Goal: Task Accomplishment & Management: Complete application form

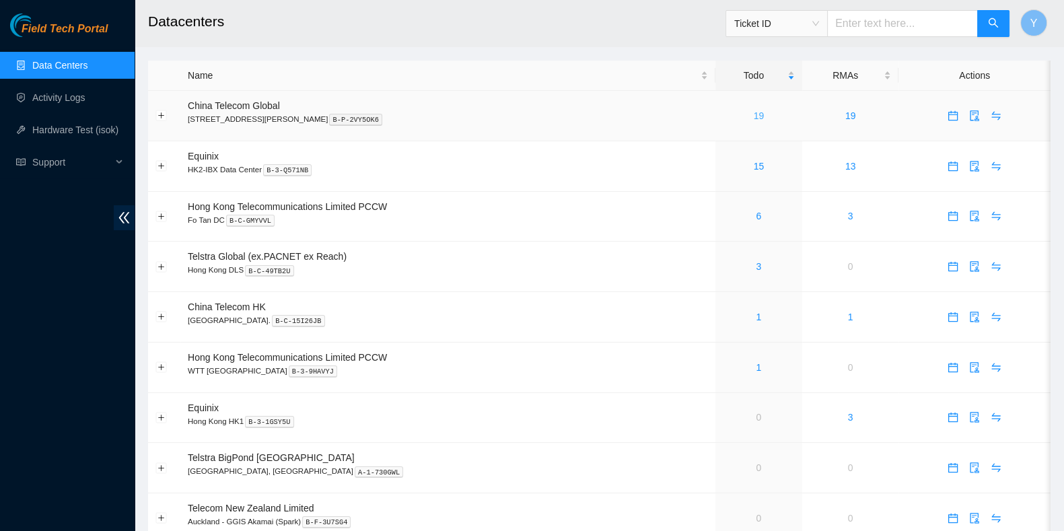
click at [753, 117] on link "19" at bounding box center [758, 115] width 11 height 11
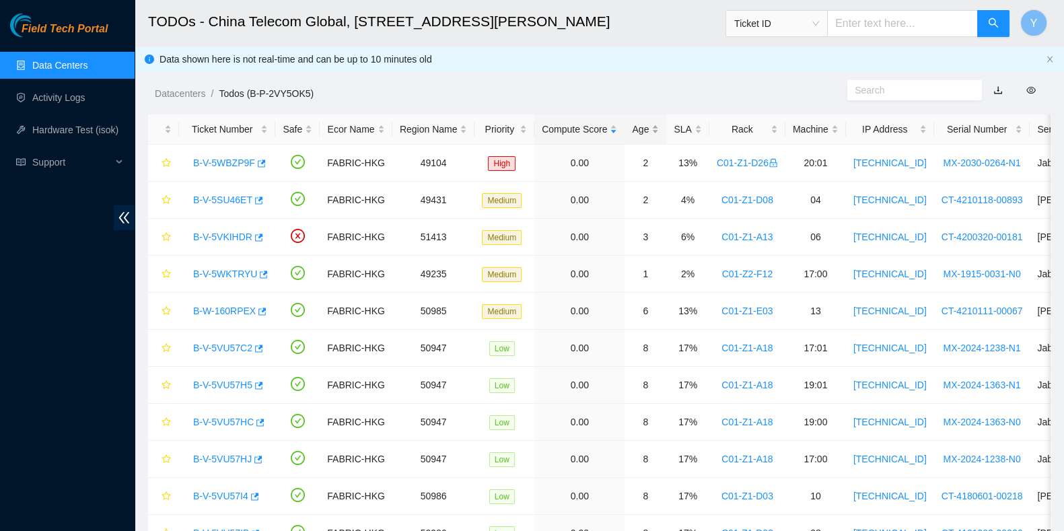
click at [633, 122] on div "Age" at bounding box center [645, 129] width 27 height 15
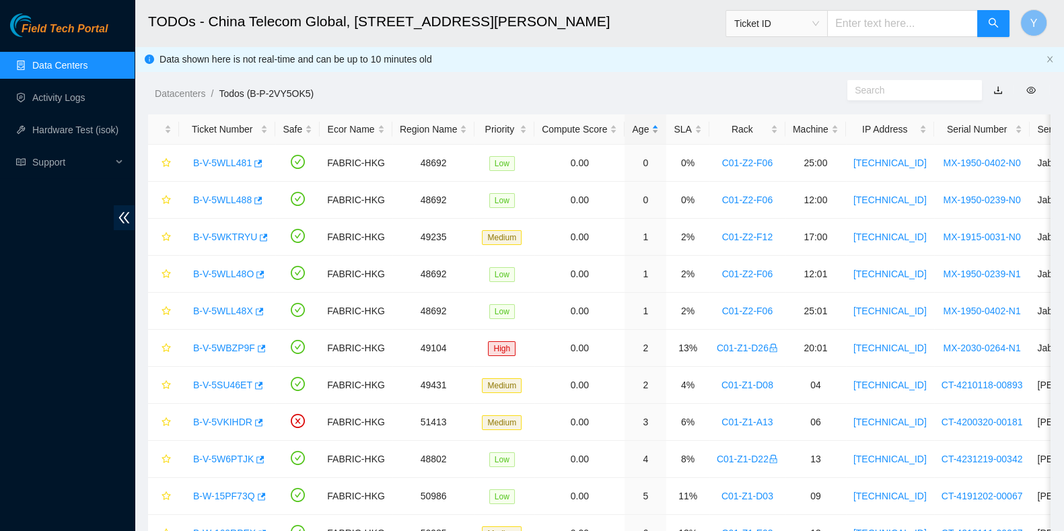
click at [638, 122] on div "Age" at bounding box center [645, 129] width 27 height 15
click at [221, 170] on div "B-V-5VU57C2" at bounding box center [226, 163] width 81 height 22
click at [225, 162] on link "B-V-5VU57C2" at bounding box center [222, 162] width 59 height 11
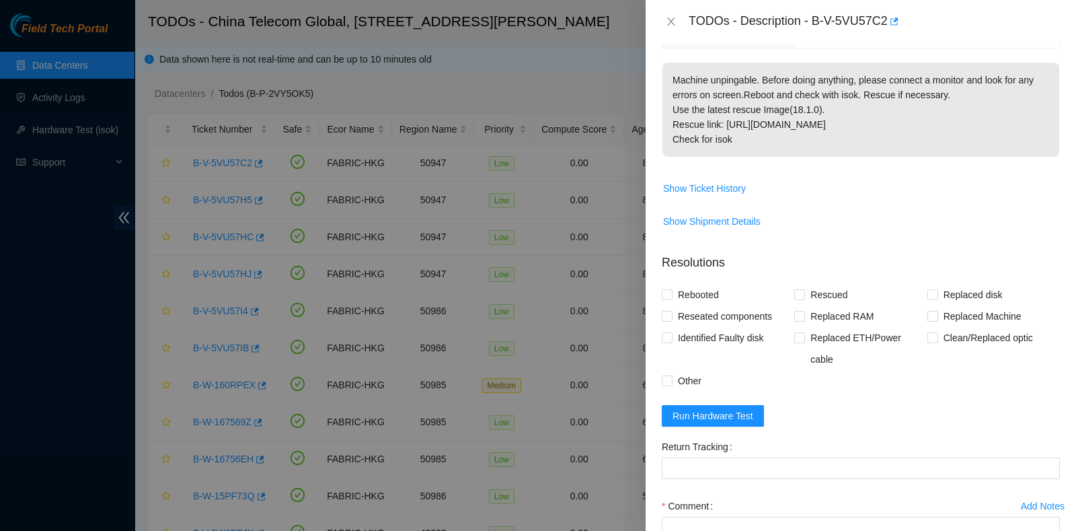
scroll to position [324, 0]
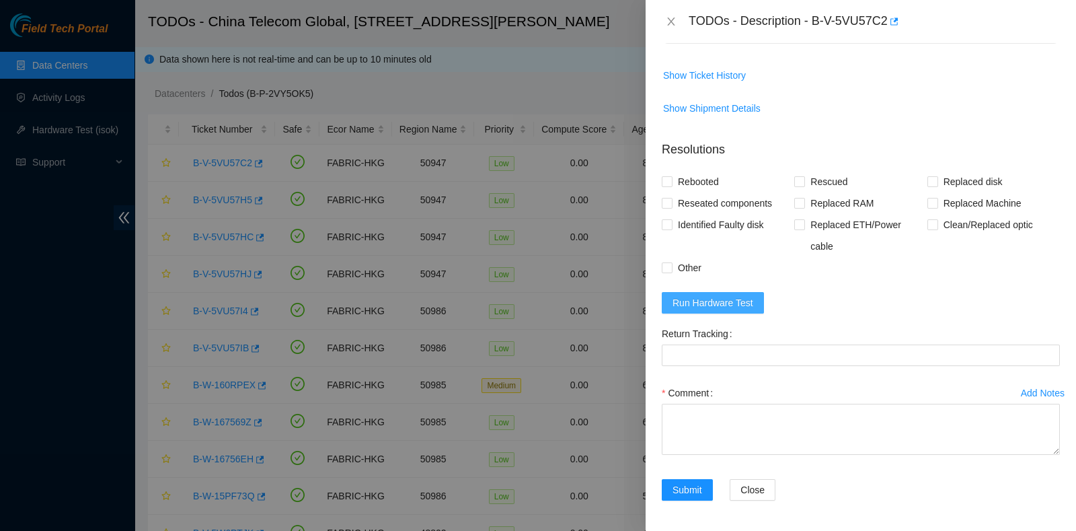
click at [735, 302] on span "Run Hardware Test" at bounding box center [713, 302] width 81 height 15
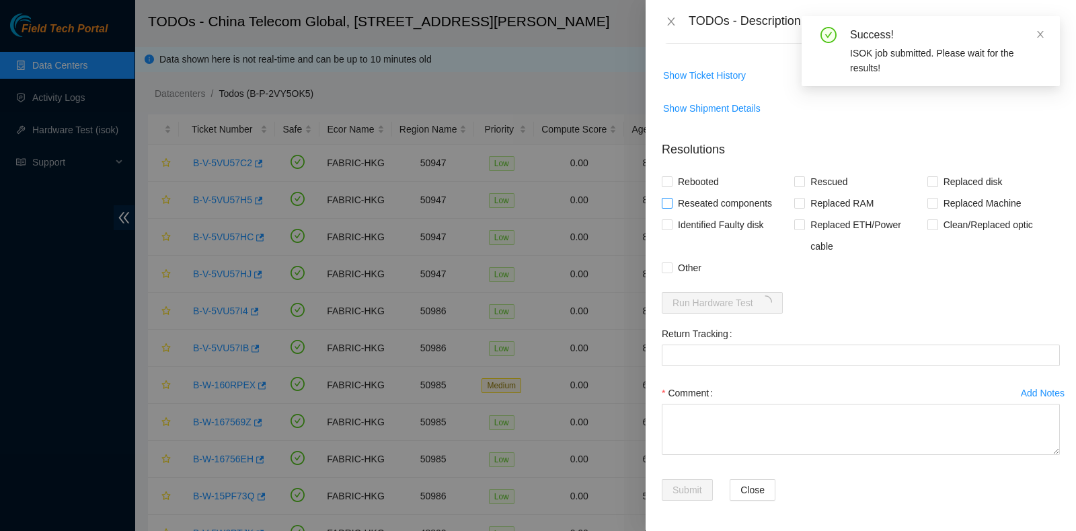
click at [716, 203] on span "Reseated components" at bounding box center [725, 203] width 105 height 22
click at [671, 203] on input "Reseated components" at bounding box center [666, 202] width 9 height 9
checkbox input "true"
click at [702, 174] on span "Rebooted" at bounding box center [699, 182] width 52 height 22
click at [671, 176] on input "Rebooted" at bounding box center [666, 180] width 9 height 9
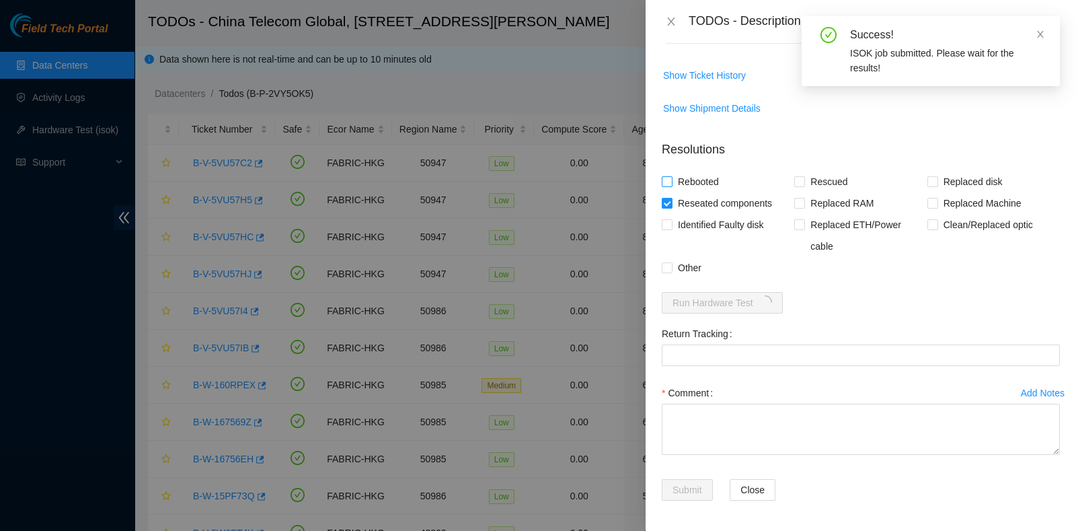
checkbox input "true"
click at [799, 176] on input "Rescued" at bounding box center [798, 180] width 9 height 9
checkbox input "true"
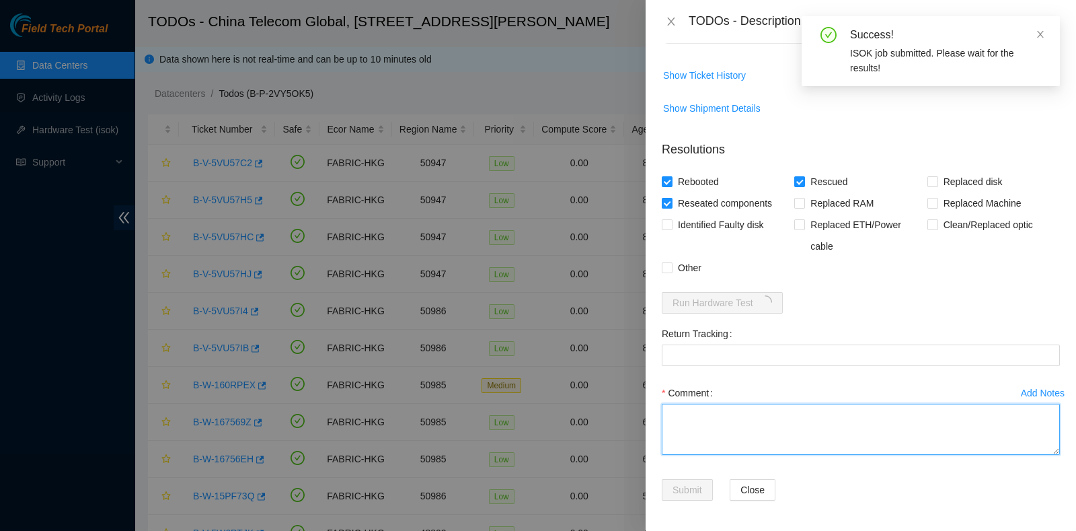
click at [785, 416] on textarea "Comment" at bounding box center [861, 429] width 398 height 51
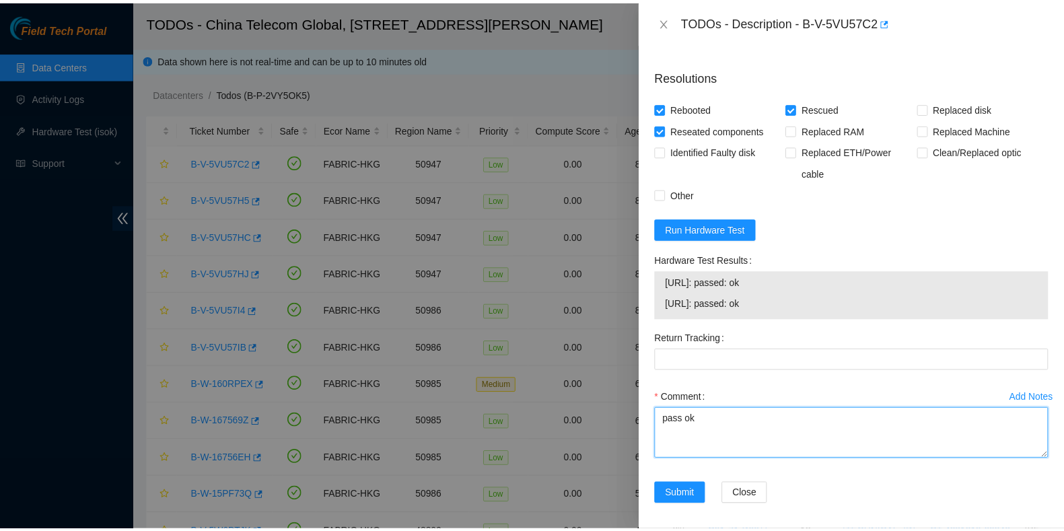
scroll to position [402, 0]
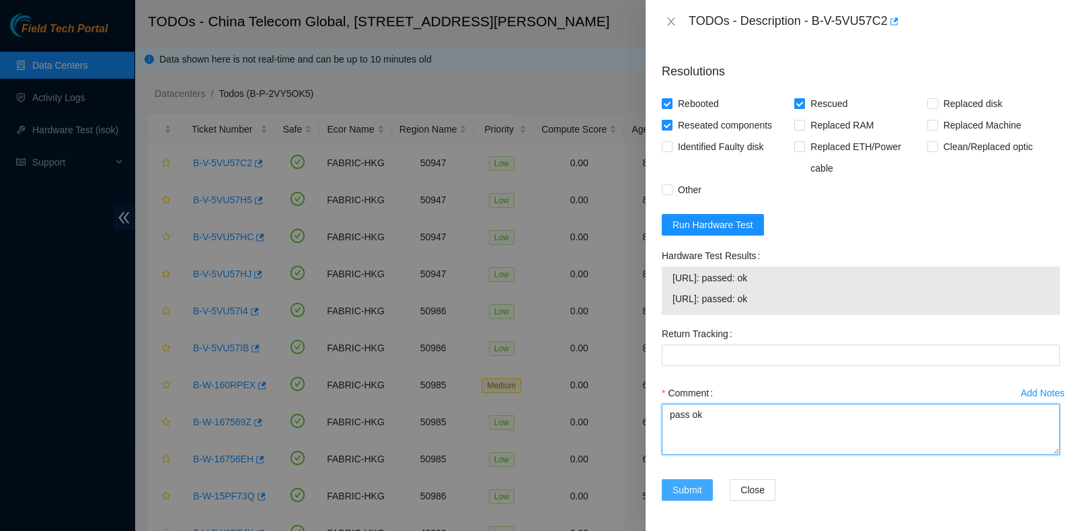
type textarea "pass ok"
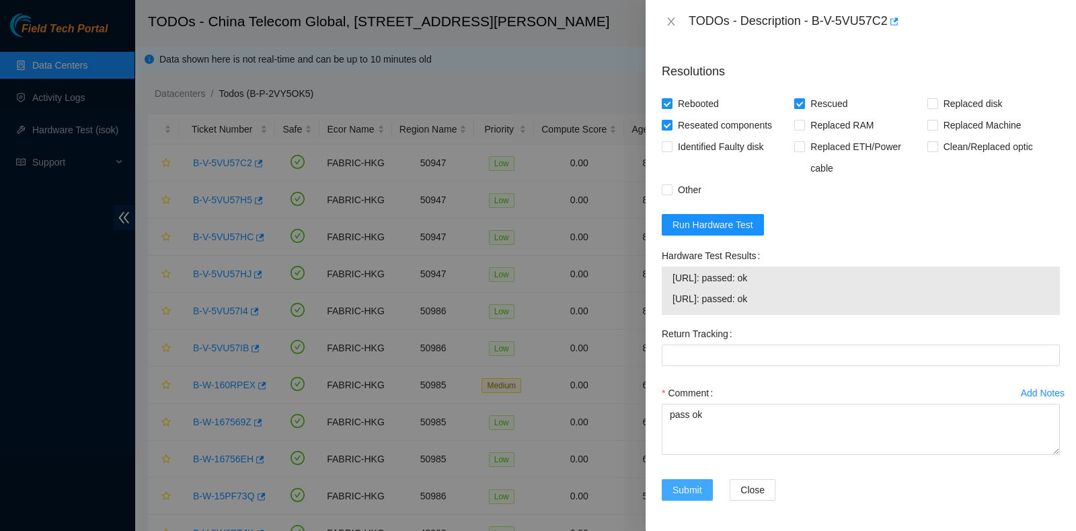
click at [686, 482] on span "Submit" at bounding box center [688, 489] width 30 height 15
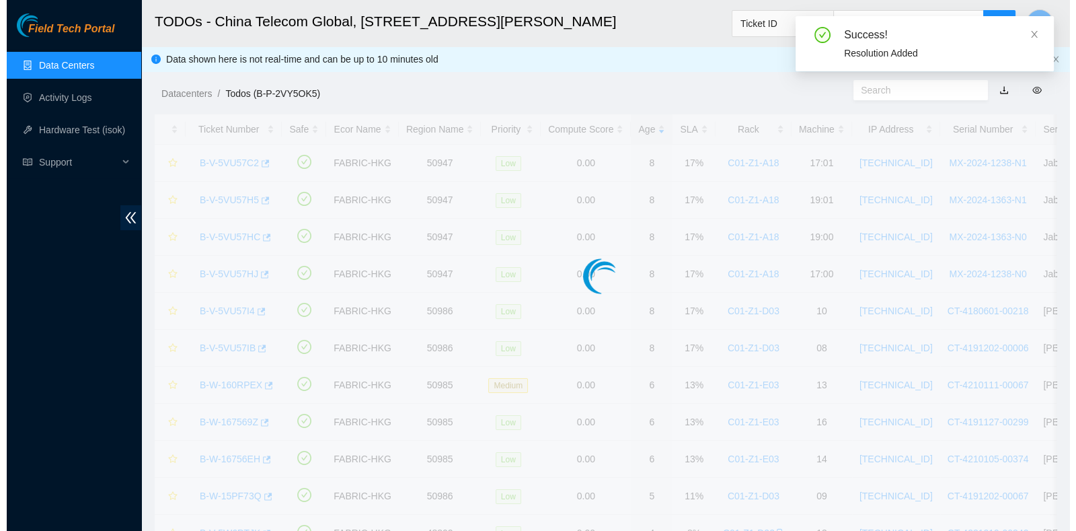
scroll to position [363, 0]
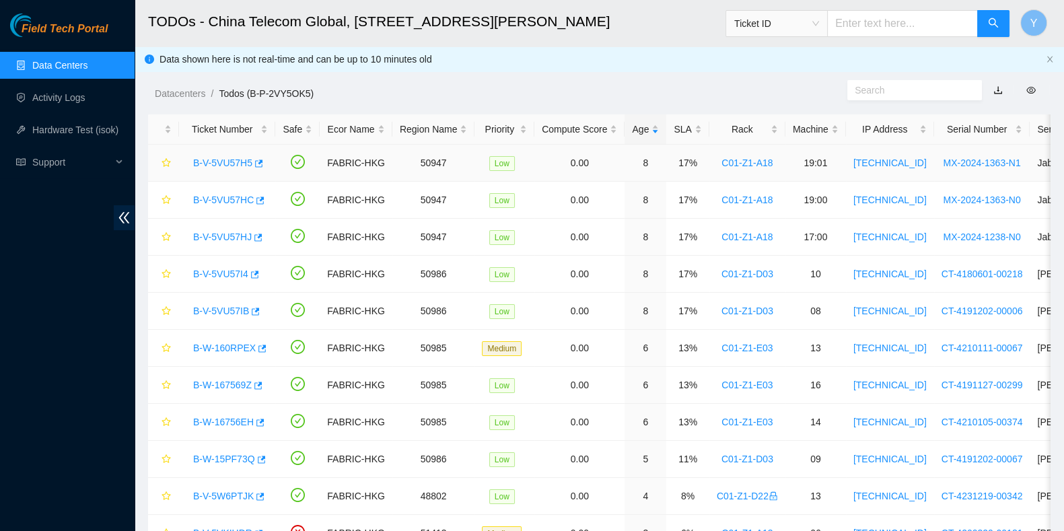
click at [223, 165] on link "B-V-5VU57H5" at bounding box center [222, 162] width 59 height 11
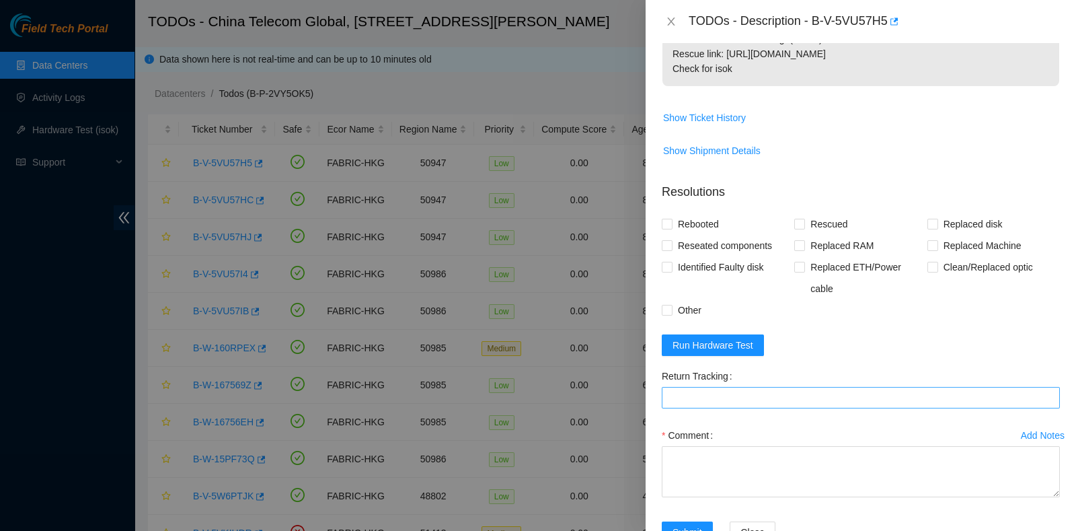
scroll to position [324, 0]
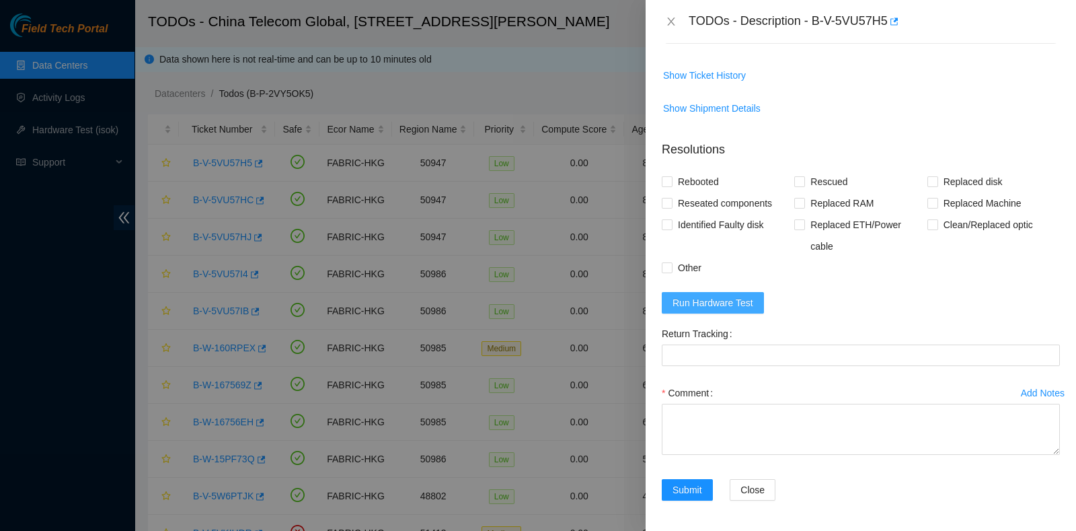
click at [718, 295] on span "Run Hardware Test" at bounding box center [713, 302] width 81 height 15
click at [712, 196] on span "Reseated components" at bounding box center [725, 203] width 105 height 22
click at [671, 198] on input "Reseated components" at bounding box center [666, 202] width 9 height 9
checkbox input "true"
click at [703, 184] on span "Rebooted" at bounding box center [699, 182] width 52 height 22
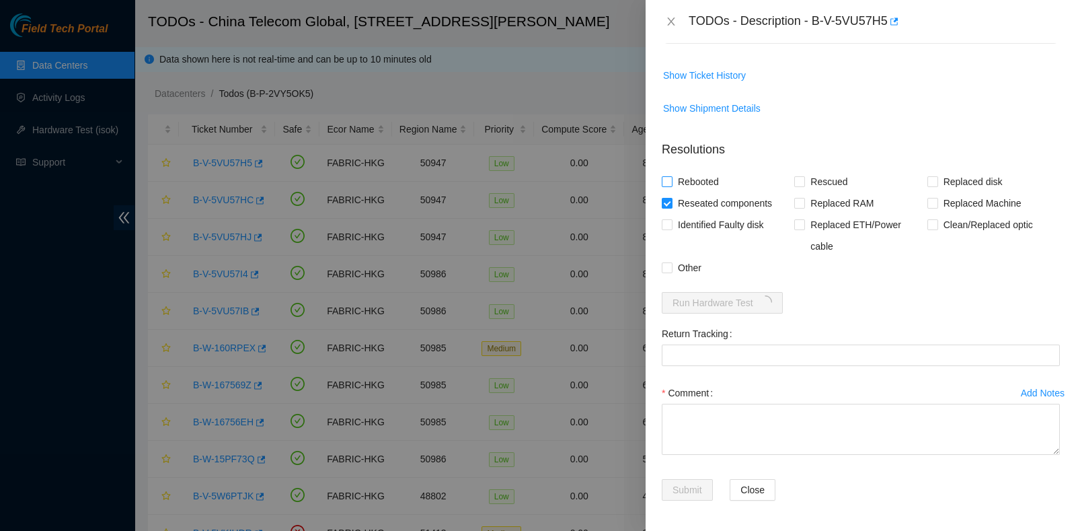
click at [671, 184] on input "Rebooted" at bounding box center [666, 180] width 9 height 9
checkbox input "true"
click at [796, 186] on label "Rescued" at bounding box center [823, 182] width 59 height 22
click at [796, 186] on input "Rescued" at bounding box center [798, 180] width 9 height 9
checkbox input "true"
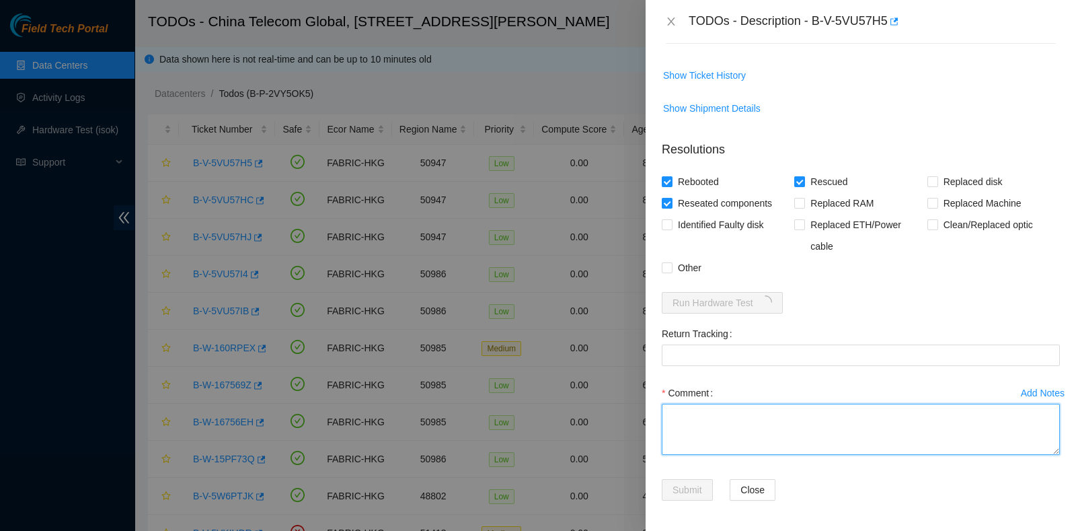
click at [743, 406] on textarea "Comment" at bounding box center [861, 429] width 398 height 51
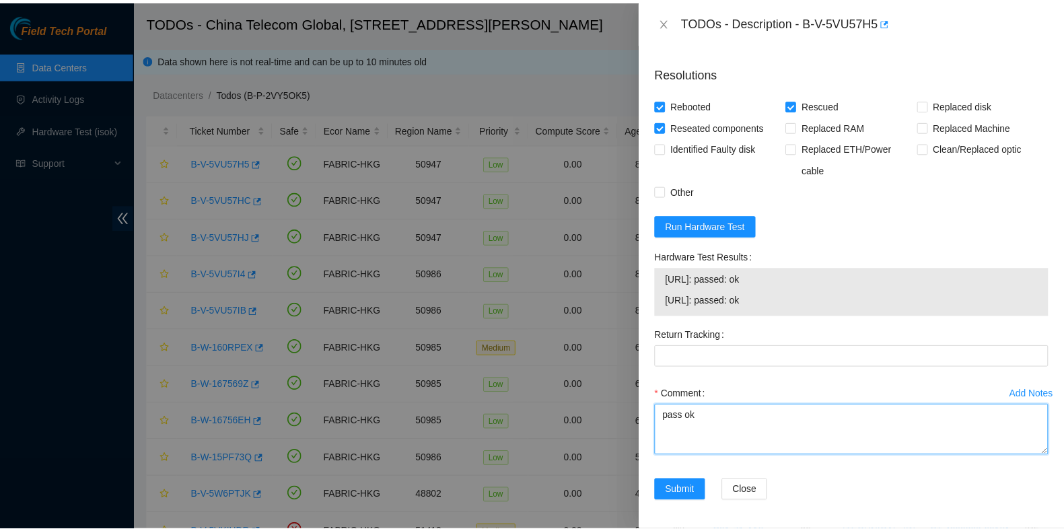
scroll to position [402, 0]
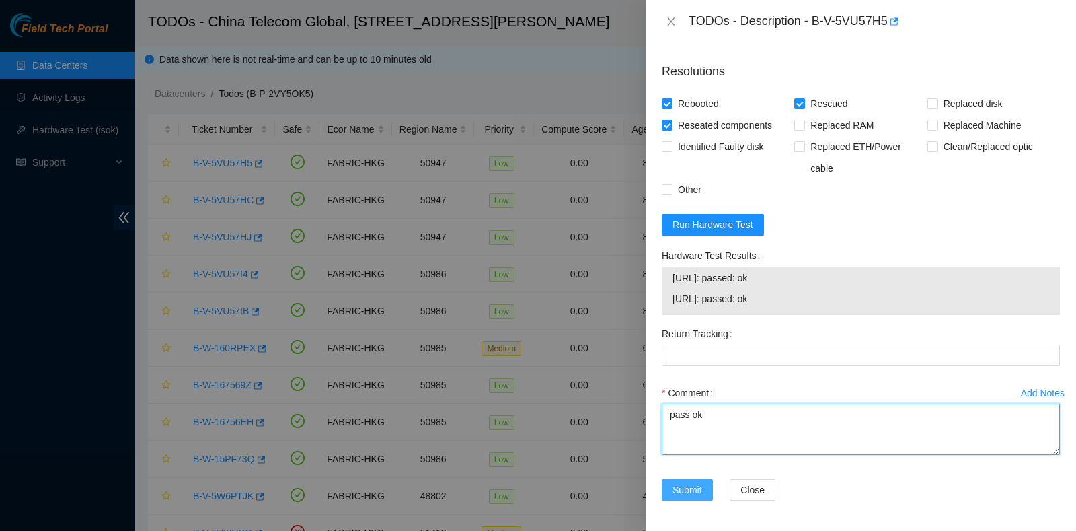
type textarea "pass ok"
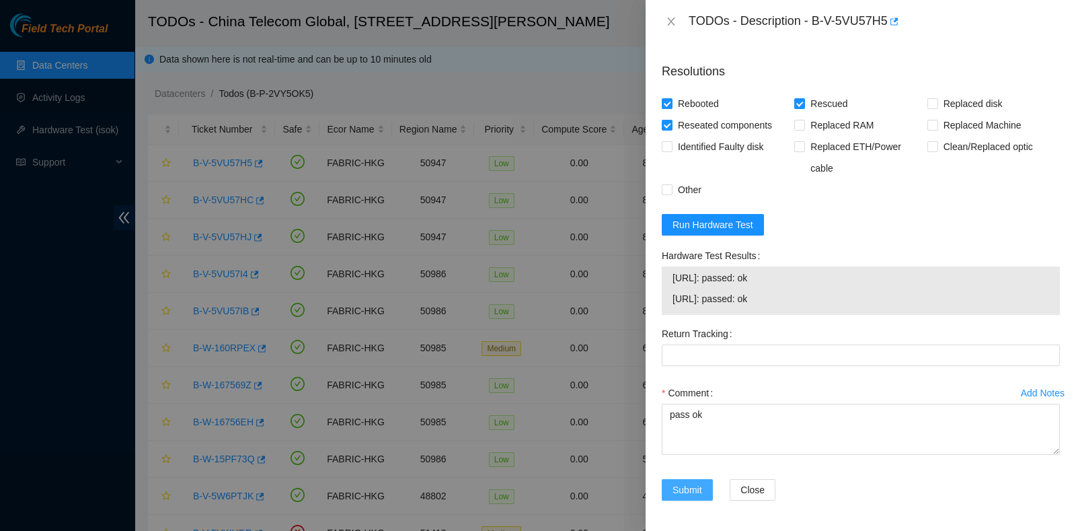
click at [690, 487] on span "Submit" at bounding box center [688, 489] width 30 height 15
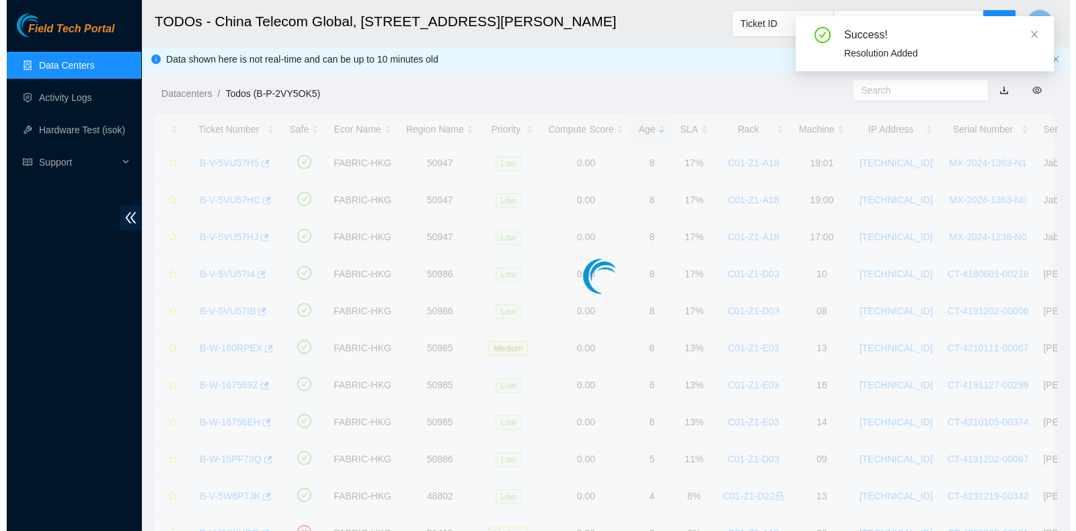
scroll to position [363, 0]
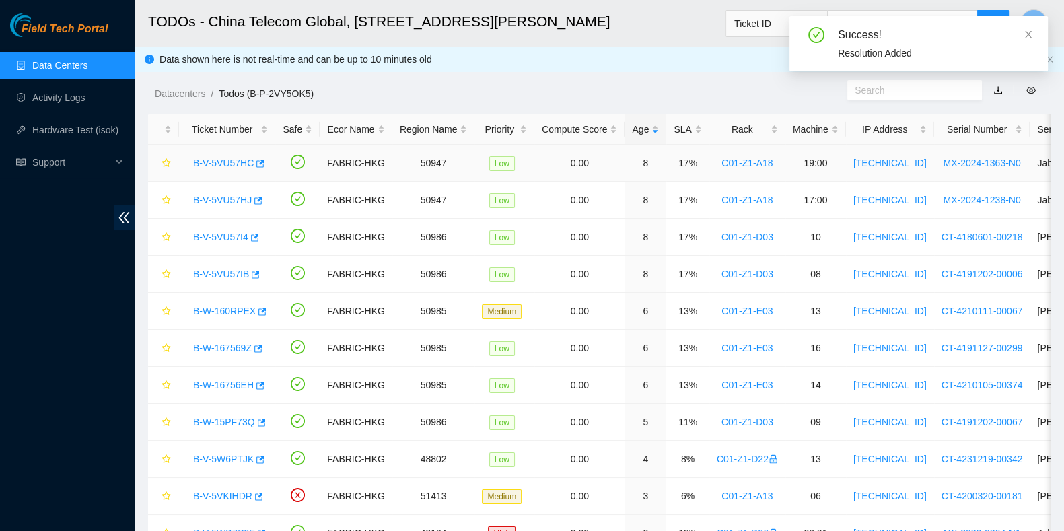
click at [223, 162] on link "B-V-5VU57HC" at bounding box center [223, 162] width 61 height 11
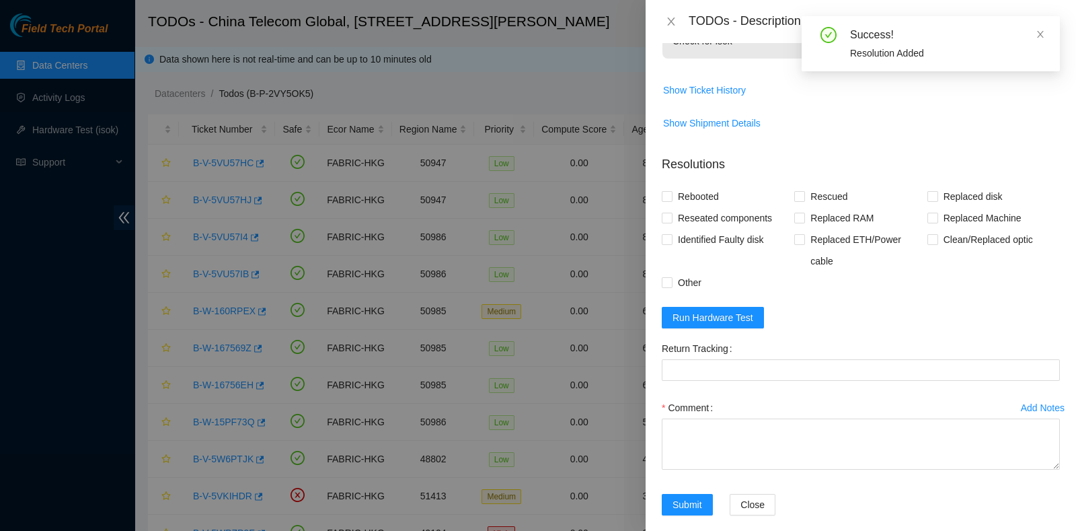
scroll to position [324, 0]
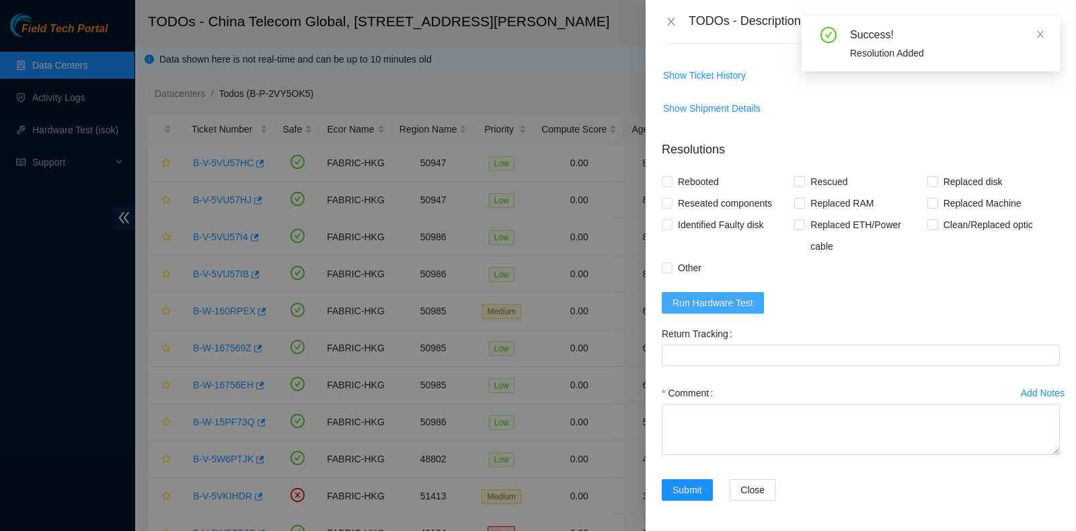
click at [760, 293] on button "Run Hardware Test" at bounding box center [713, 303] width 102 height 22
click at [695, 194] on span "Reseated components" at bounding box center [725, 203] width 105 height 22
click at [671, 198] on input "Reseated components" at bounding box center [666, 202] width 9 height 9
checkbox input "true"
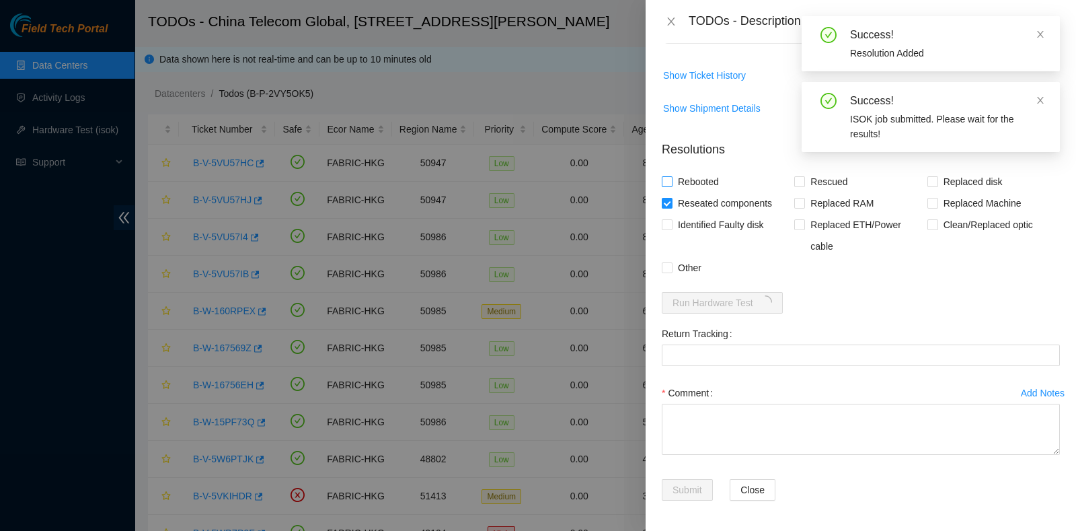
click at [689, 180] on span "Rebooted" at bounding box center [699, 182] width 52 height 22
click at [671, 180] on input "Rebooted" at bounding box center [666, 180] width 9 height 9
checkbox input "true"
click at [732, 179] on div "Rebooted" at bounding box center [728, 182] width 133 height 22
click at [822, 180] on span "Rescued" at bounding box center [829, 182] width 48 height 22
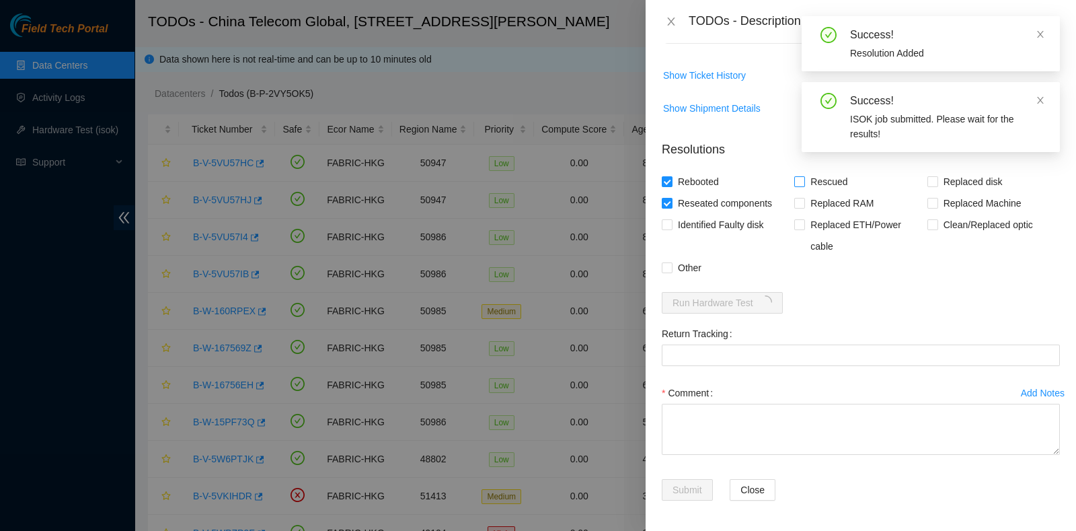
click at [804, 180] on input "Rescued" at bounding box center [798, 180] width 9 height 9
checkbox input "true"
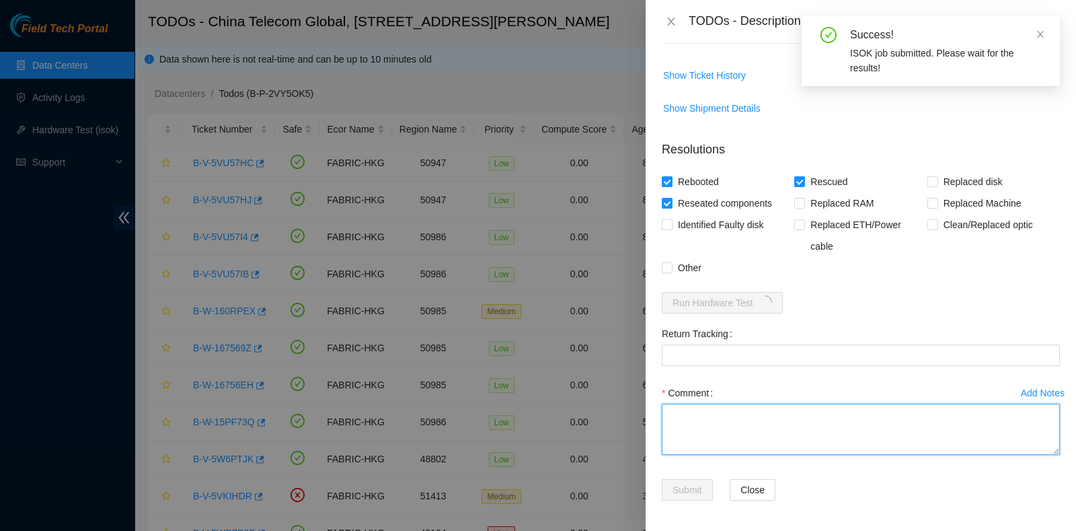
click at [762, 404] on textarea "Comment" at bounding box center [861, 429] width 398 height 51
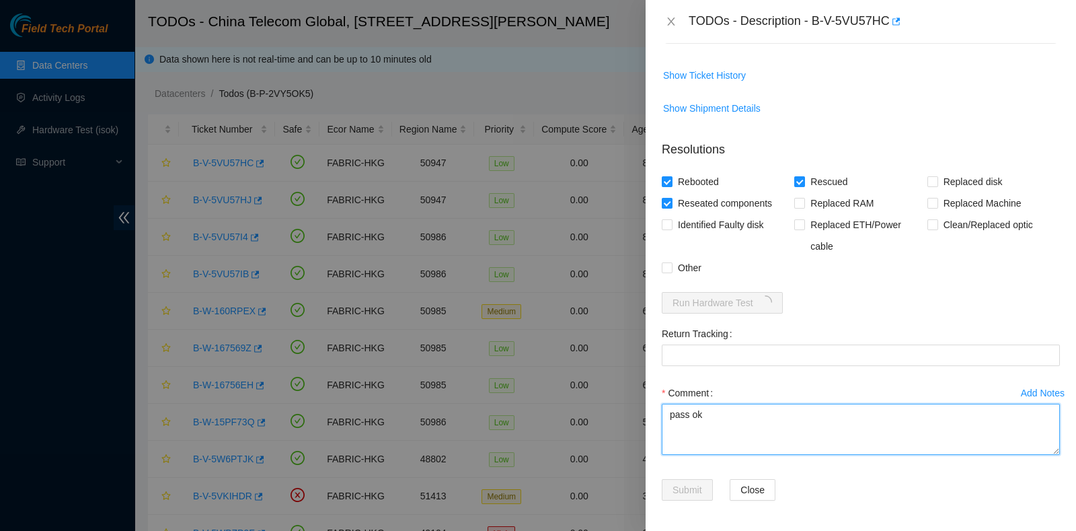
type textarea "pass ok"
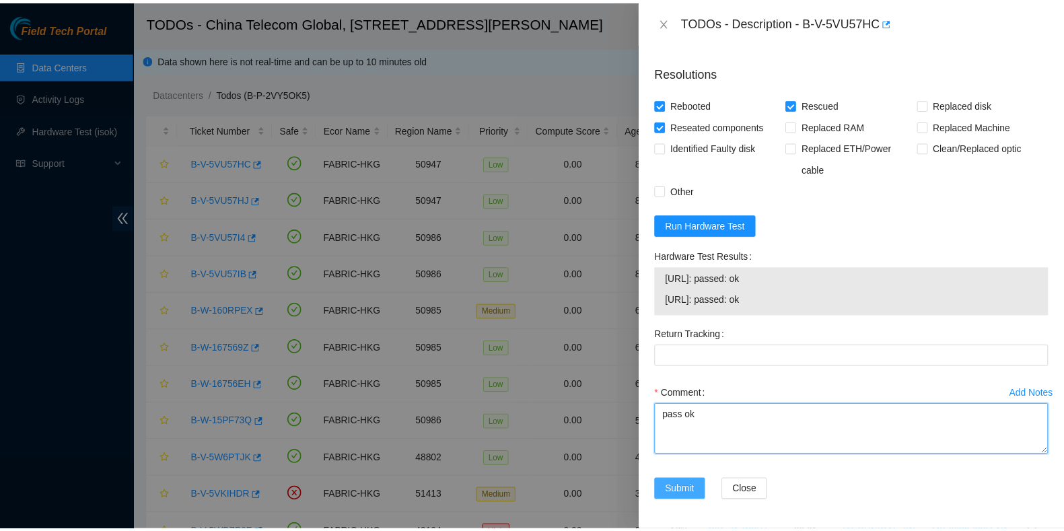
scroll to position [402, 0]
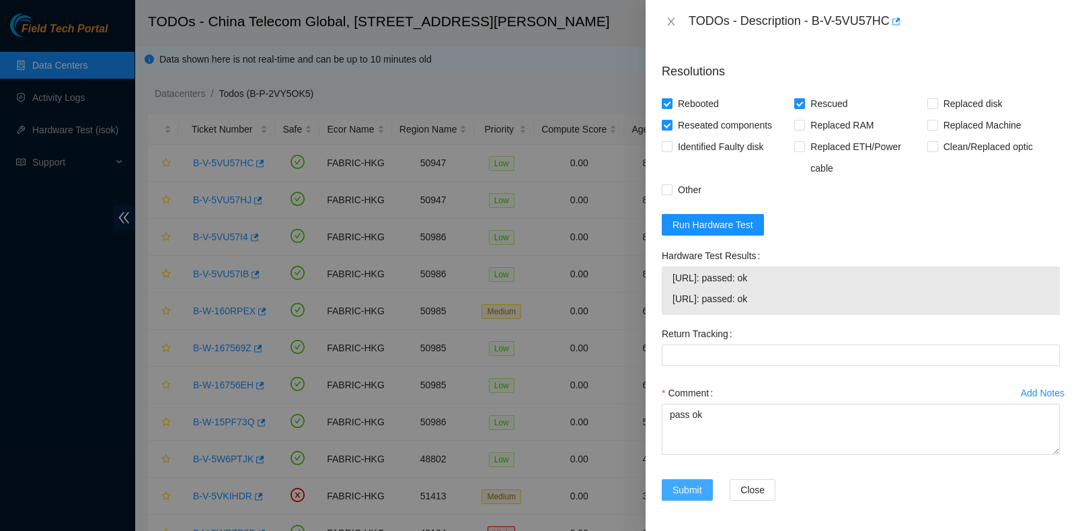
click at [674, 486] on span "Submit" at bounding box center [688, 489] width 30 height 15
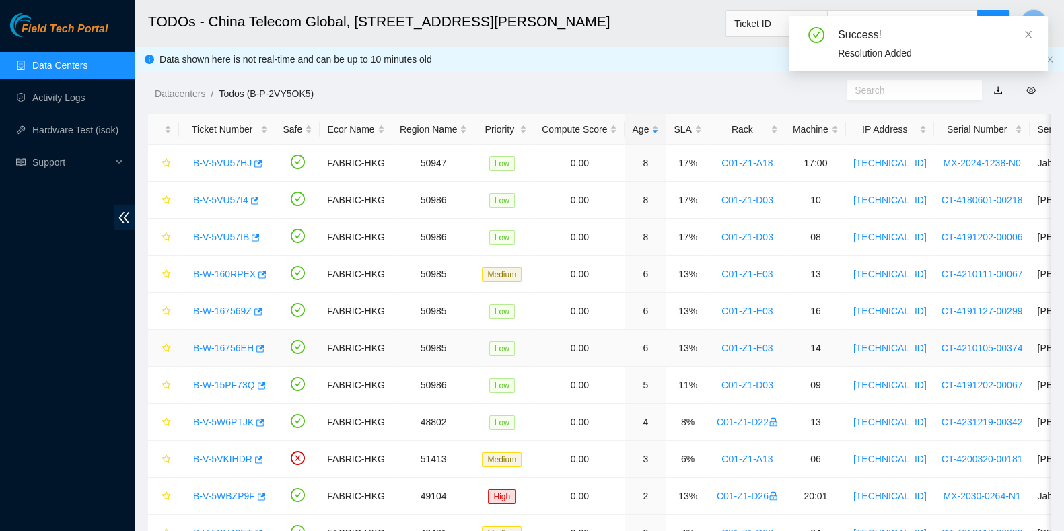
scroll to position [363, 0]
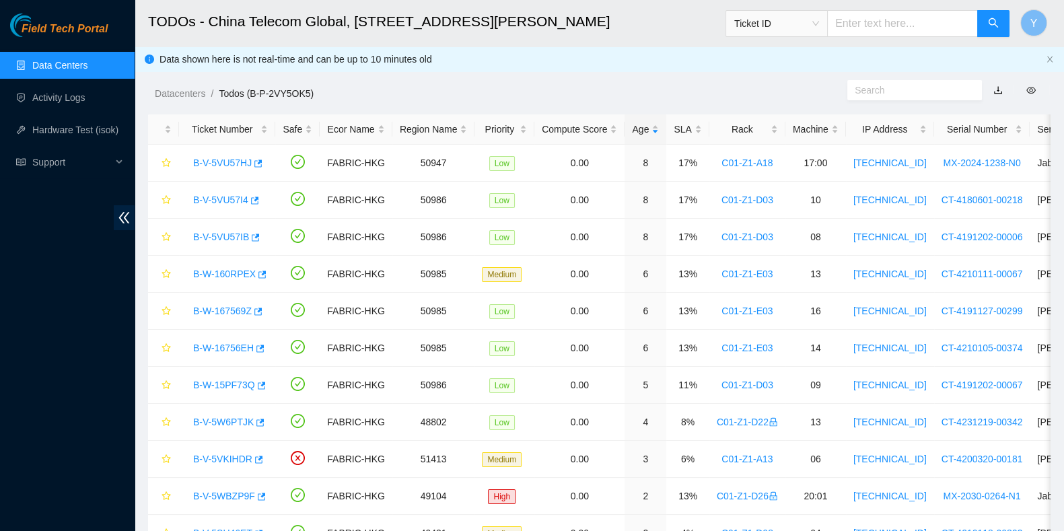
click at [63, 71] on link "Data Centers" at bounding box center [59, 65] width 55 height 11
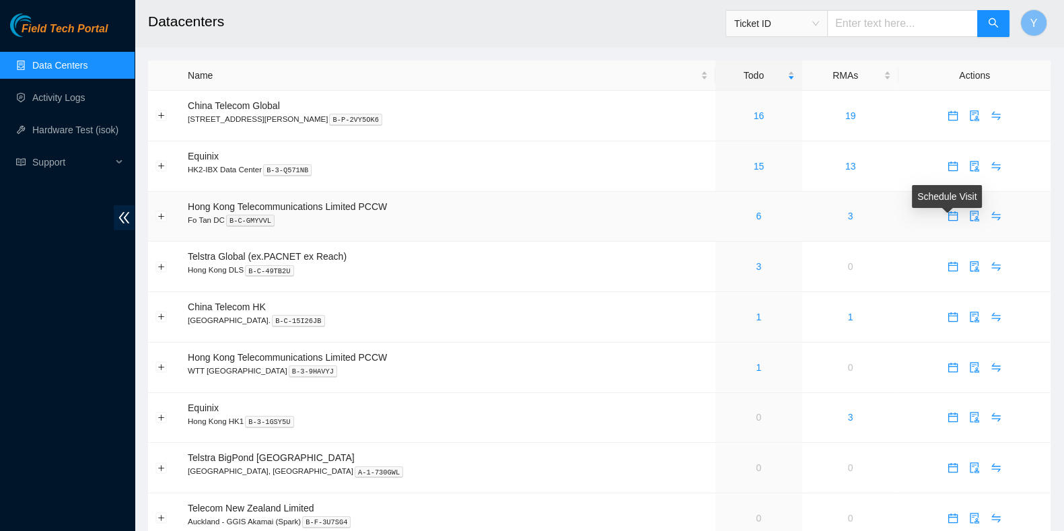
click at [948, 220] on icon "calendar" at bounding box center [952, 215] width 9 height 9
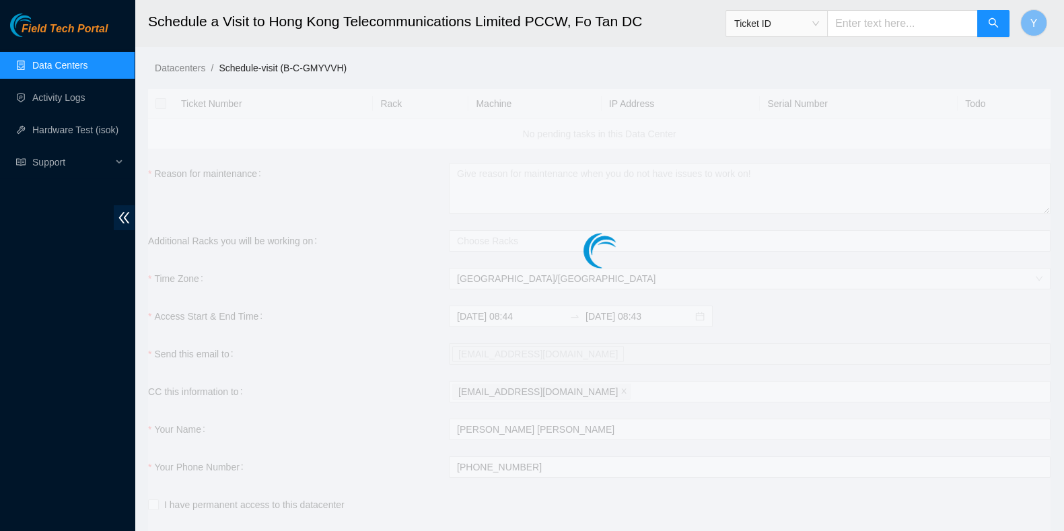
checkbox input "true"
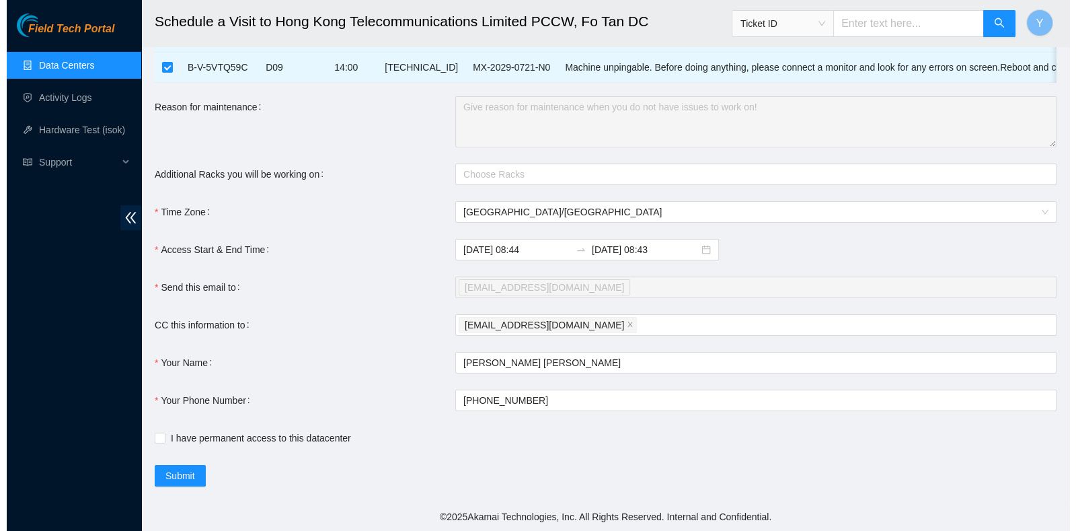
scroll to position [229, 0]
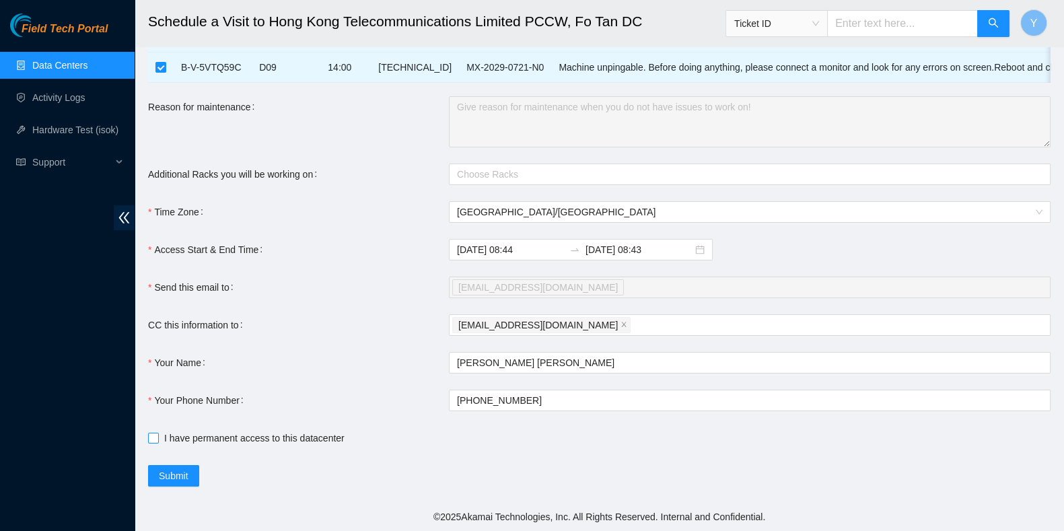
click at [254, 438] on span "I have permanent access to this datacenter" at bounding box center [254, 438] width 191 height 15
click at [157, 438] on input "I have permanent access to this datacenter" at bounding box center [152, 437] width 9 height 9
checkbox input "true"
click at [156, 472] on button "Submit" at bounding box center [173, 476] width 51 height 22
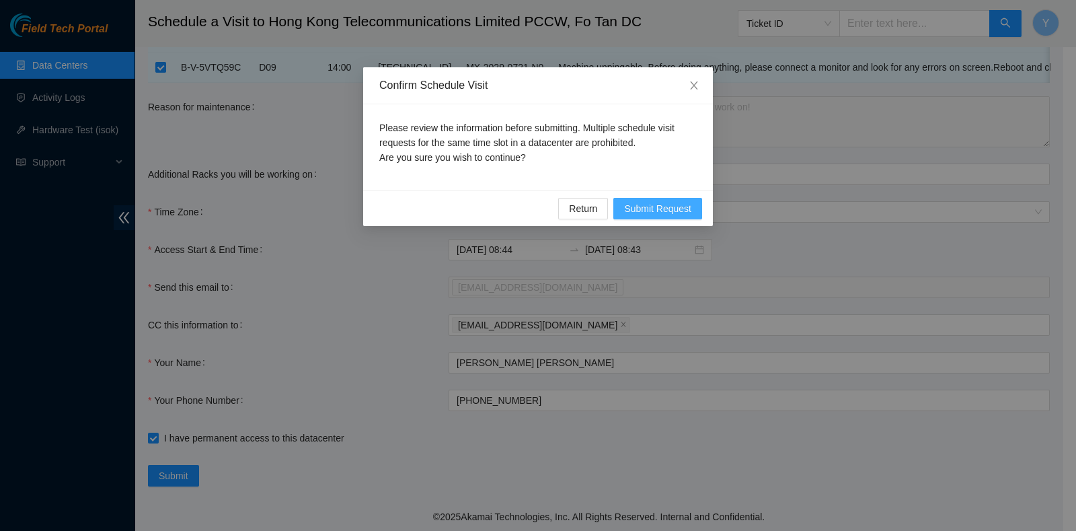
click at [673, 215] on span "Submit Request" at bounding box center [657, 208] width 67 height 15
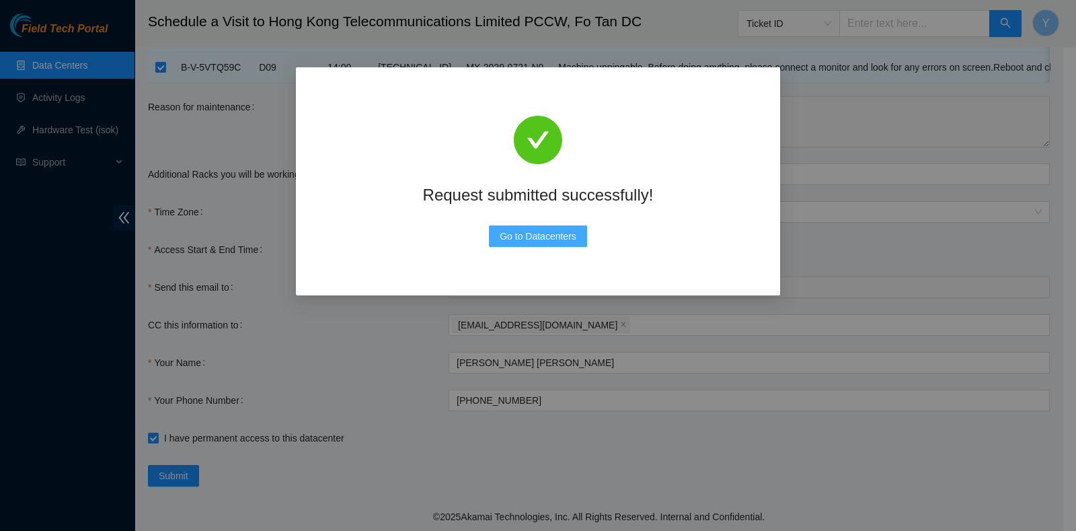
click at [565, 240] on span "Go to Datacenters" at bounding box center [538, 236] width 77 height 15
